Goal: Task Accomplishment & Management: Complete application form

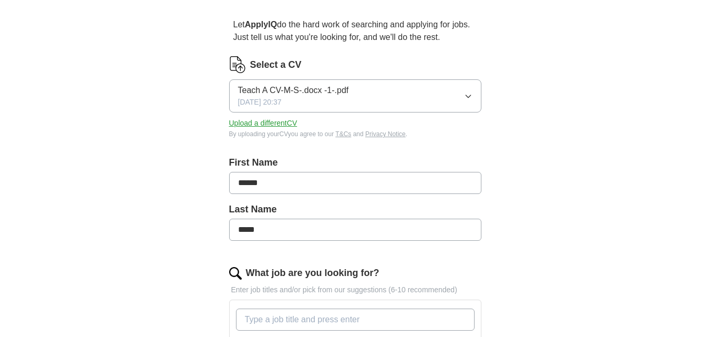
scroll to position [94, 0]
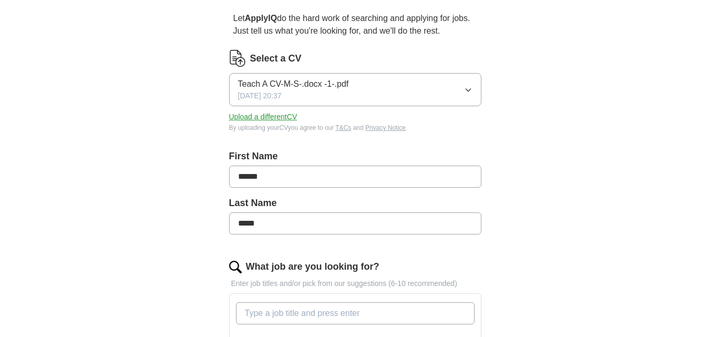
click at [251, 121] on button "Upload a different CV" at bounding box center [263, 116] width 68 height 11
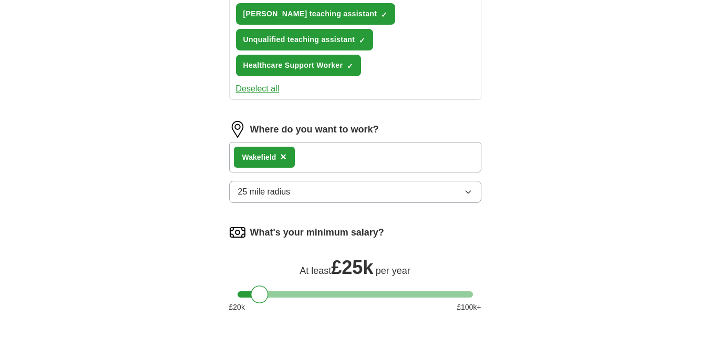
scroll to position [406, 0]
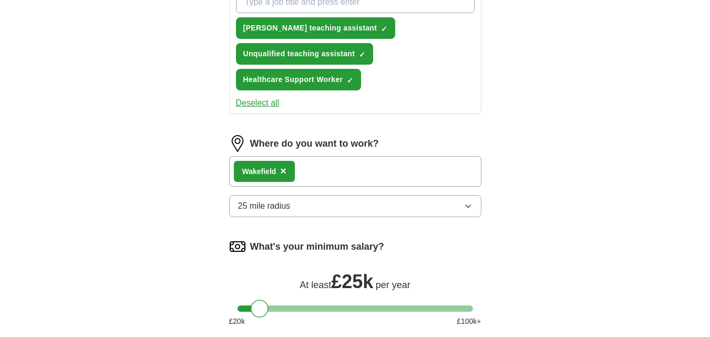
click at [283, 176] on span "×" at bounding box center [283, 171] width 6 height 12
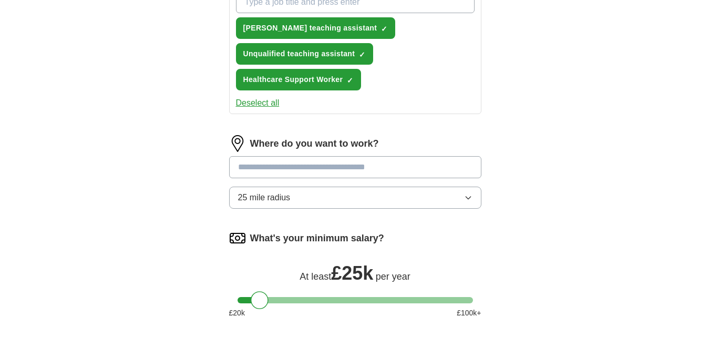
click at [306, 173] on input at bounding box center [355, 167] width 252 height 22
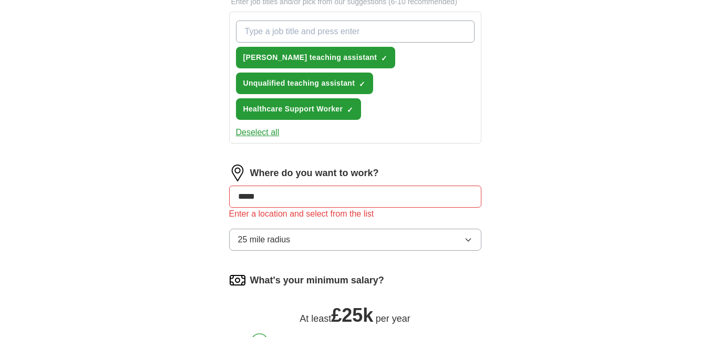
scroll to position [436, 0]
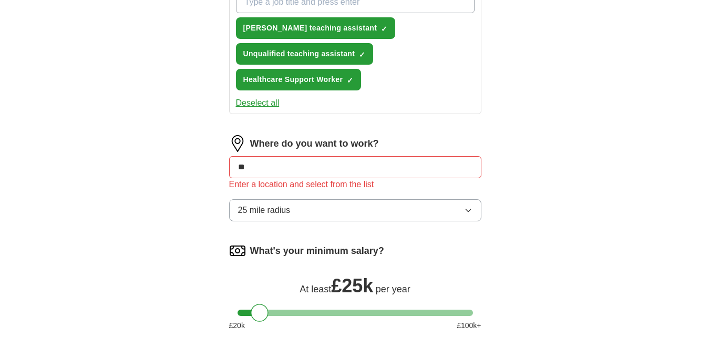
type input "*"
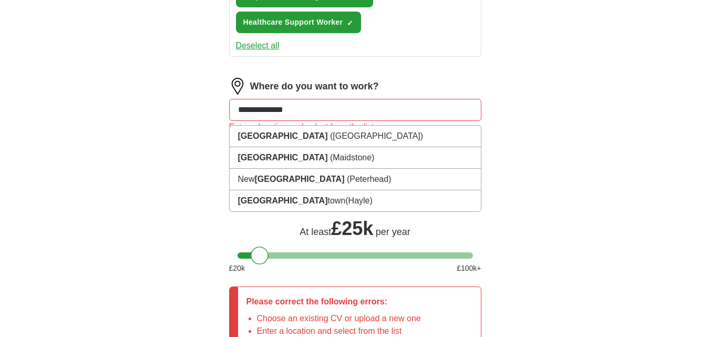
scroll to position [498, 0]
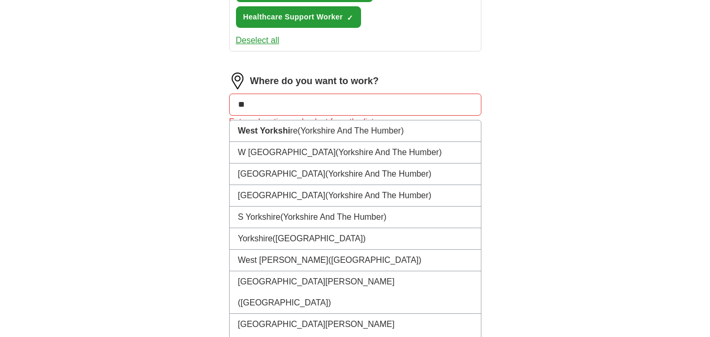
type input "*"
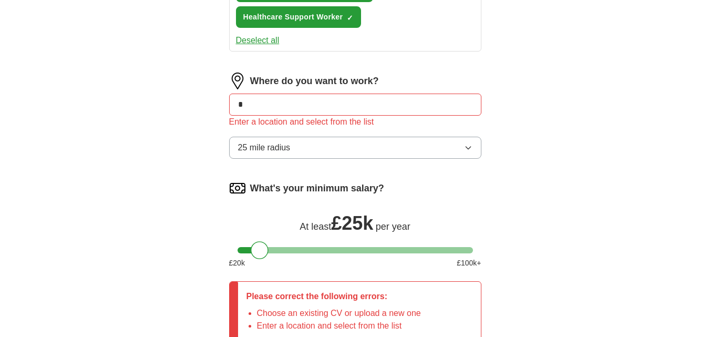
type input "*"
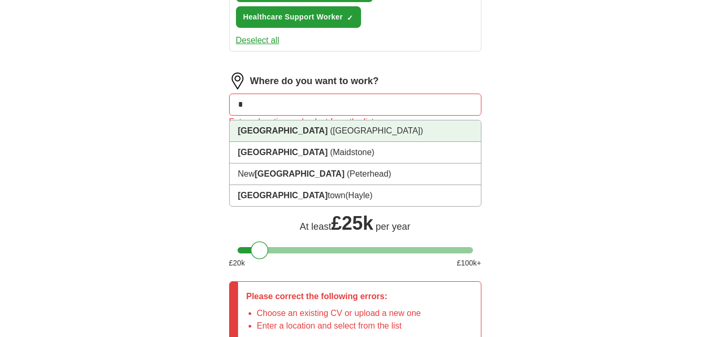
click at [333, 122] on li "Leeds (West Yorkshire)" at bounding box center [355, 131] width 251 height 22
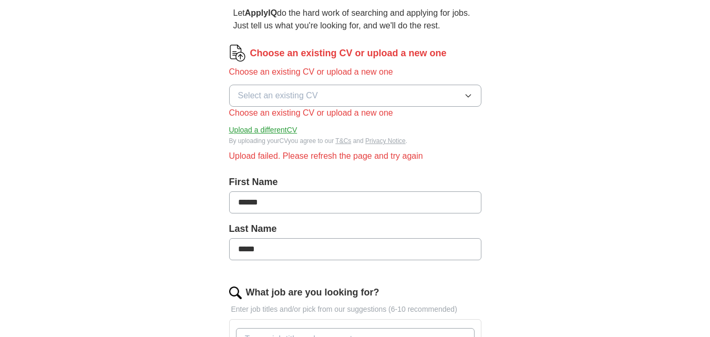
scroll to position [97, 0]
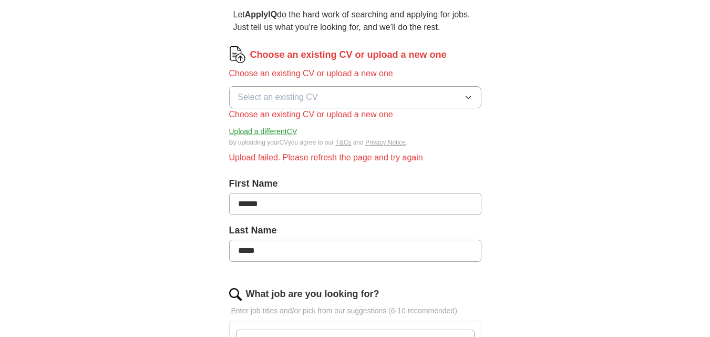
click at [254, 130] on button "Upload a different CV" at bounding box center [263, 131] width 68 height 11
click at [281, 129] on button "Upload a different CV" at bounding box center [263, 131] width 68 height 11
click at [418, 105] on button "Select an existing CV" at bounding box center [355, 97] width 252 height 22
click at [294, 131] on button "Upload a different CV" at bounding box center [263, 131] width 68 height 11
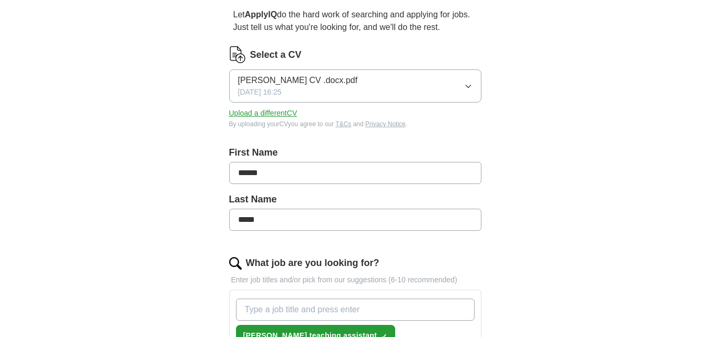
drag, startPoint x: 301, startPoint y: 170, endPoint x: 172, endPoint y: 159, distance: 129.9
type input "********"
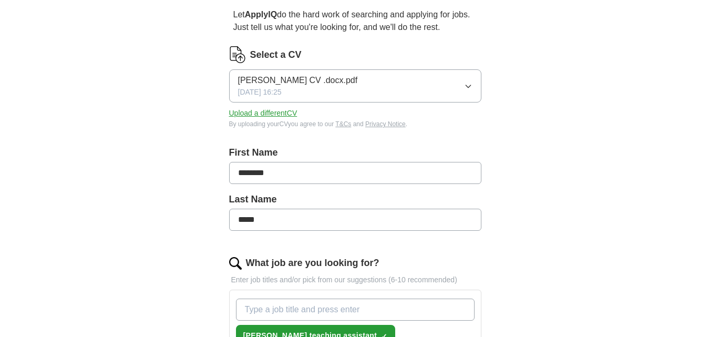
drag, startPoint x: 308, startPoint y: 173, endPoint x: 167, endPoint y: 172, distance: 140.4
type input "******"
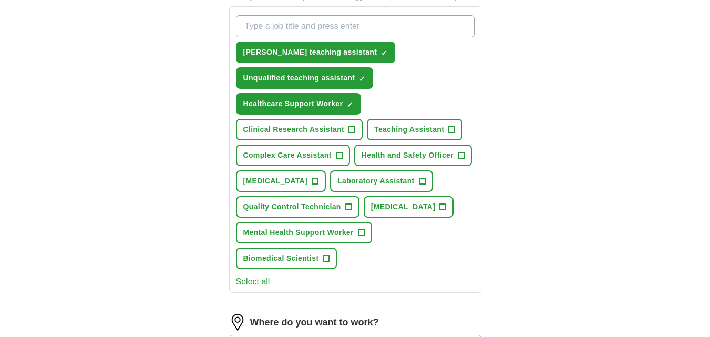
scroll to position [379, 0]
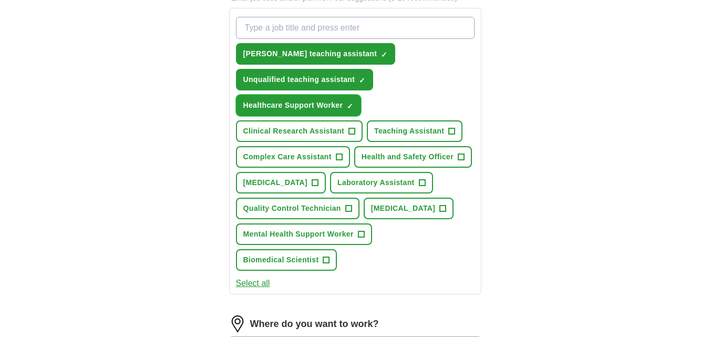
click at [324, 107] on span "Healthcare Support Worker" at bounding box center [293, 105] width 100 height 11
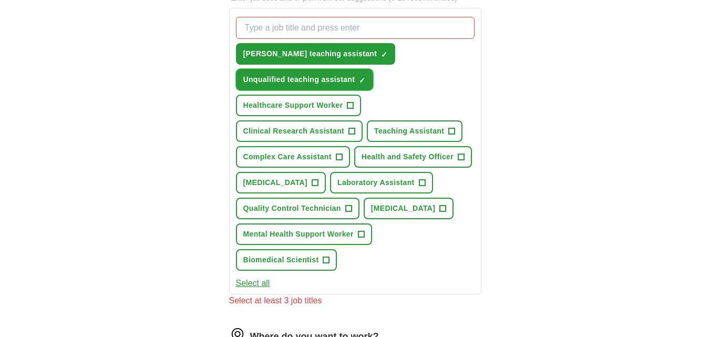
click at [348, 83] on span "Unqualified teaching assistant" at bounding box center [299, 79] width 112 height 11
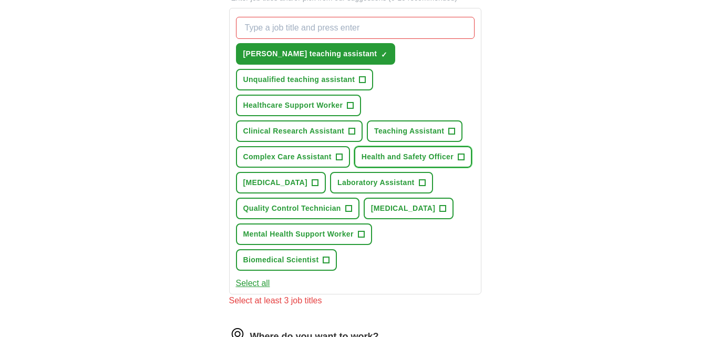
click at [447, 157] on span "Health and Safety Officer" at bounding box center [408, 156] width 92 height 11
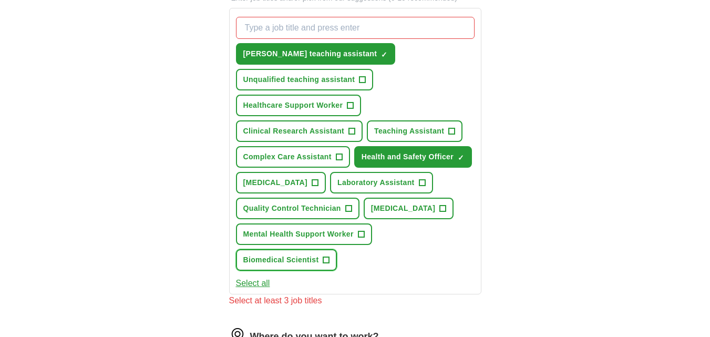
click at [316, 256] on span "Biomedical Scientist" at bounding box center [281, 260] width 76 height 11
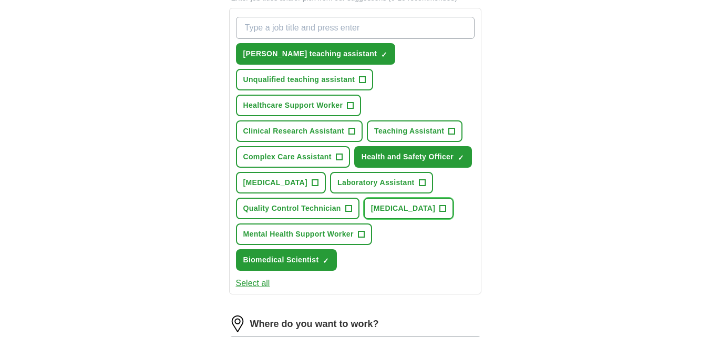
click at [398, 208] on span "Phlebotomist" at bounding box center [403, 208] width 65 height 11
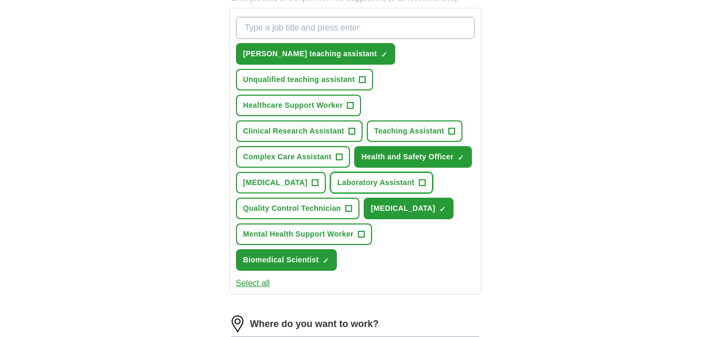
click at [415, 186] on span "Laboratory Assistant" at bounding box center [376, 182] width 77 height 11
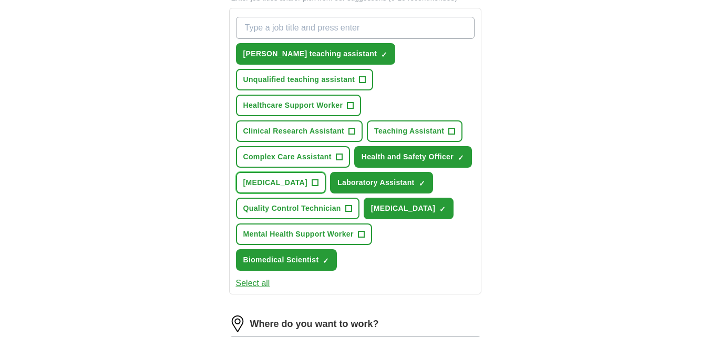
click at [287, 185] on span "Laboratory Technician" at bounding box center [275, 182] width 65 height 11
click at [419, 208] on span "Phlebotomist" at bounding box center [403, 208] width 65 height 11
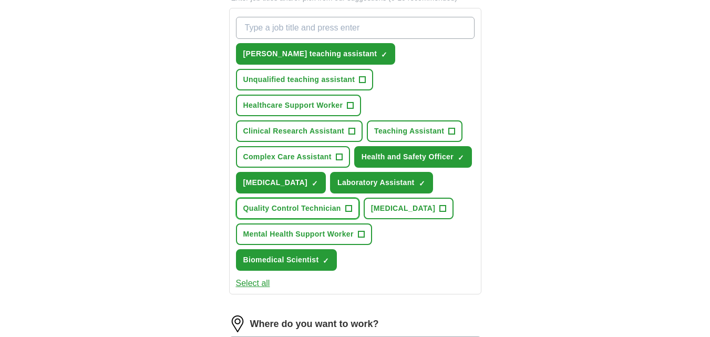
click at [327, 210] on span "Quality Control Technician" at bounding box center [292, 208] width 98 height 11
click at [404, 208] on span "Phlebotomist" at bounding box center [403, 208] width 65 height 11
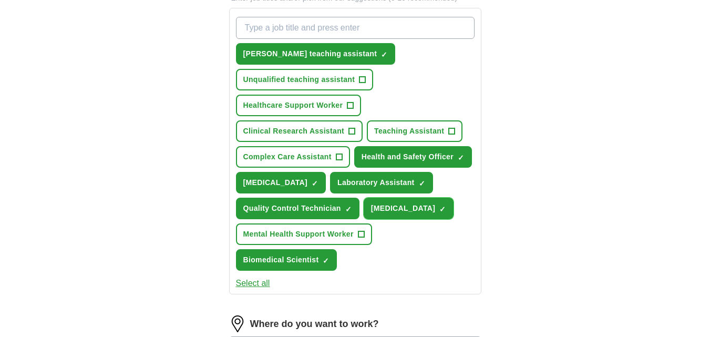
scroll to position [394, 0]
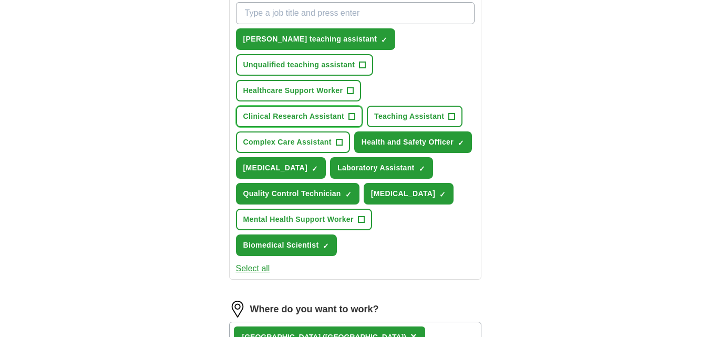
click at [327, 121] on span "Clinical Research Assistant" at bounding box center [293, 116] width 101 height 11
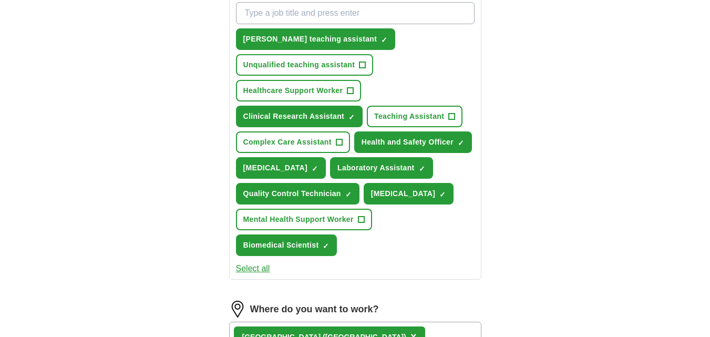
click at [424, 17] on input "What job are you looking for?" at bounding box center [355, 13] width 239 height 22
type input "data admin"
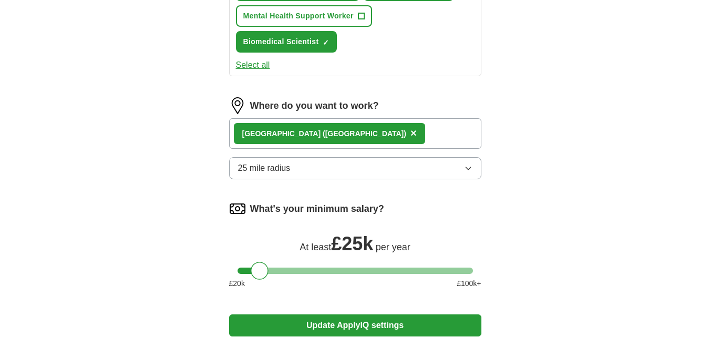
scroll to position [595, 0]
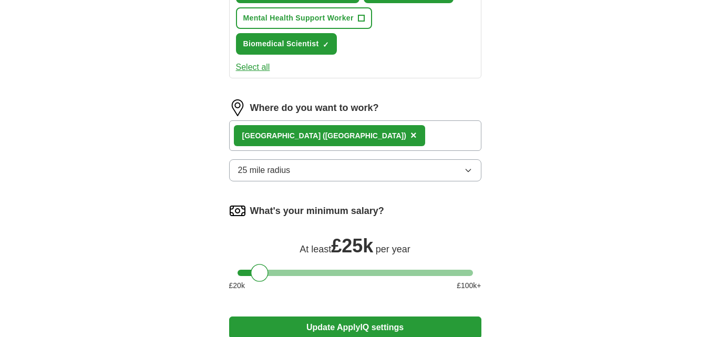
click at [405, 139] on div "Leeds (West Yorkshire) ×" at bounding box center [355, 135] width 252 height 30
click at [378, 135] on div "Leeds (West Yorkshire) ×" at bounding box center [355, 135] width 252 height 30
click at [362, 135] on div "Leeds (West Yorkshire) ×" at bounding box center [355, 135] width 252 height 30
click at [360, 174] on button "25 mile radius" at bounding box center [355, 170] width 252 height 22
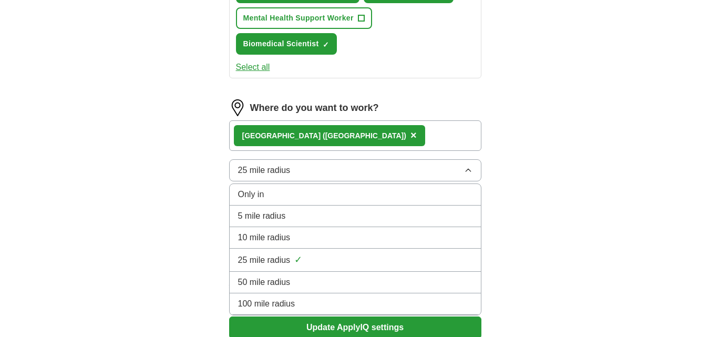
click at [349, 216] on div "5 mile radius" at bounding box center [355, 216] width 235 height 13
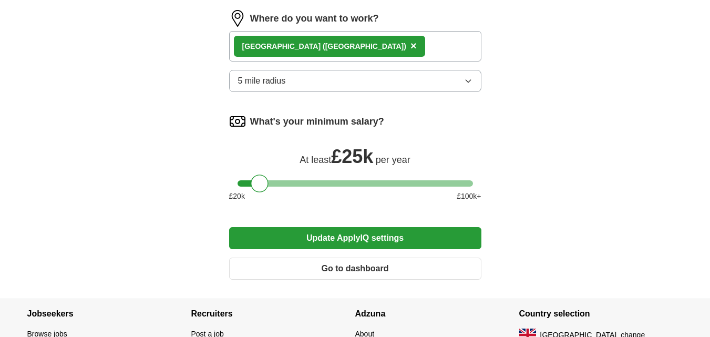
scroll to position [695, 0]
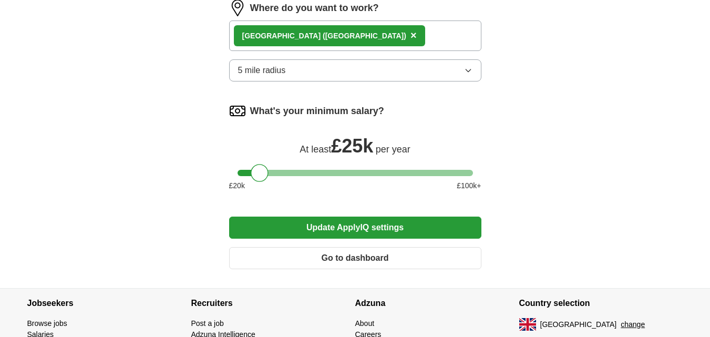
click at [414, 231] on button "Update ApplyIQ settings" at bounding box center [355, 228] width 252 height 22
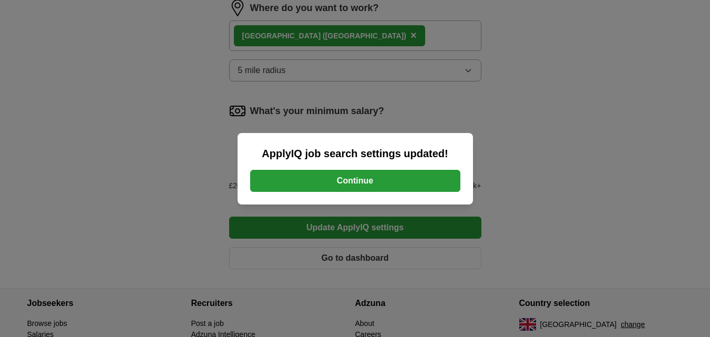
click at [418, 177] on button "Continue" at bounding box center [355, 181] width 210 height 22
